Goal: Understand site structure: Understand site structure

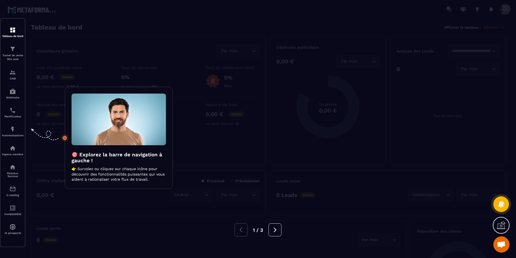
click at [278, 228] on icon at bounding box center [275, 230] width 6 height 6
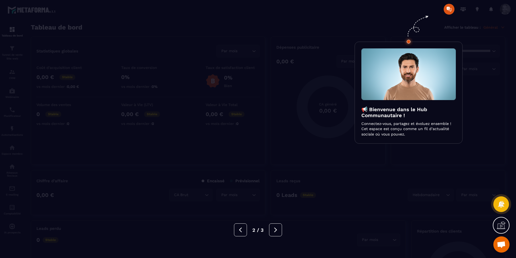
click at [278, 228] on icon at bounding box center [276, 230] width 6 height 6
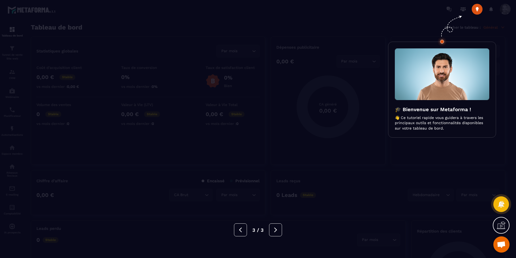
click at [278, 228] on icon at bounding box center [276, 230] width 6 height 6
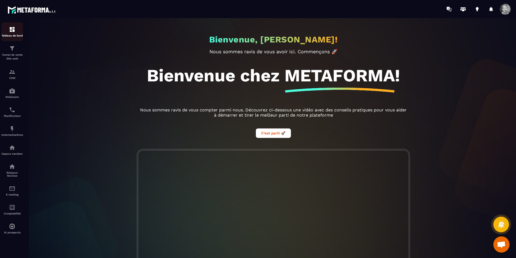
click at [13, 31] on img at bounding box center [12, 29] width 6 height 6
